Goal: Transaction & Acquisition: Register for event/course

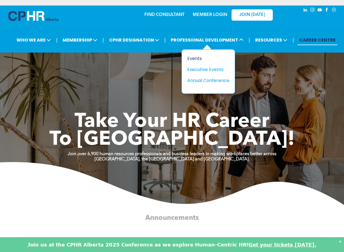
click at [196, 58] on div "Events" at bounding box center [206, 58] width 38 height 7
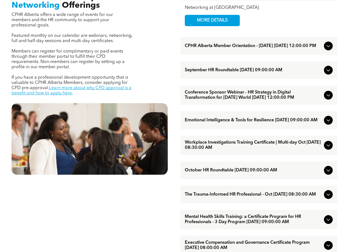
scroll to position [275, 0]
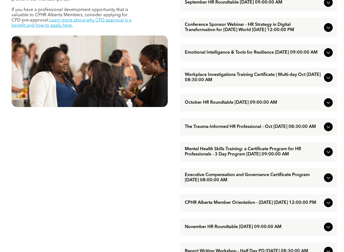
drag, startPoint x: 214, startPoint y: 85, endPoint x: 114, endPoint y: 152, distance: 120.6
click at [112, 154] on div "EVENTS Professional Development & Networking Offerings CPHR Alberta offers a wi…" at bounding box center [89, 150] width 165 height 481
click at [328, 81] on icon at bounding box center [328, 77] width 7 height 7
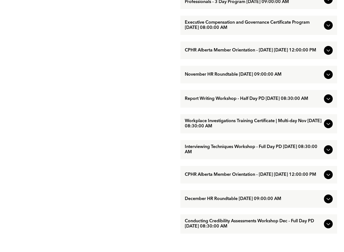
scroll to position [440, 0]
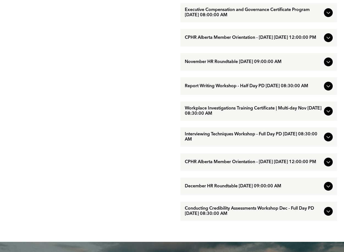
click at [330, 114] on icon at bounding box center [328, 111] width 7 height 7
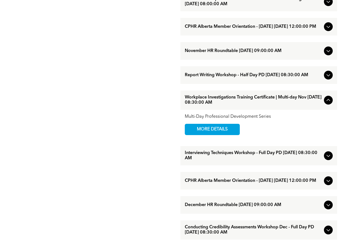
scroll to position [275, 0]
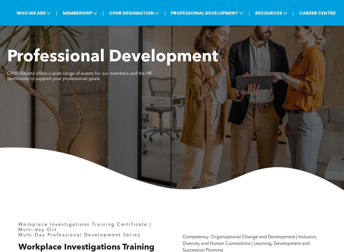
scroll to position [220, 0]
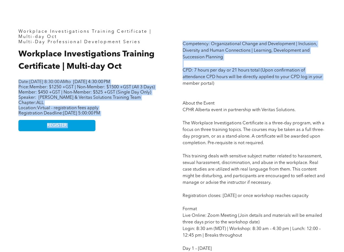
drag, startPoint x: 177, startPoint y: 81, endPoint x: 189, endPoint y: 85, distance: 13.0
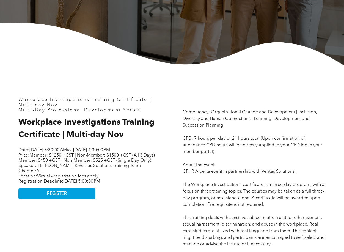
scroll to position [165, 0]
